Goal: Task Accomplishment & Management: Complete application form

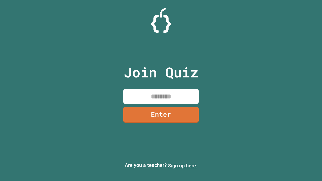
click at [183, 166] on link "Sign up here." at bounding box center [182, 166] width 29 height 6
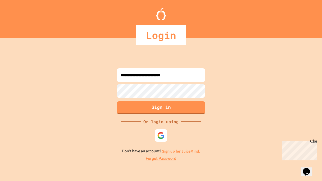
type input "**********"
